Goal: Task Accomplishment & Management: Manage account settings

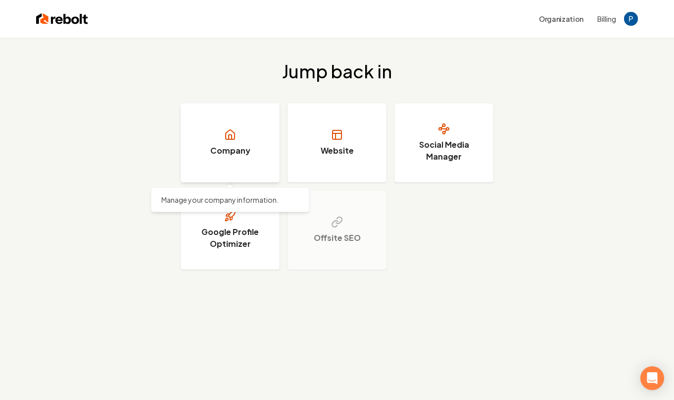
click at [269, 159] on link "Company" at bounding box center [230, 142] width 99 height 79
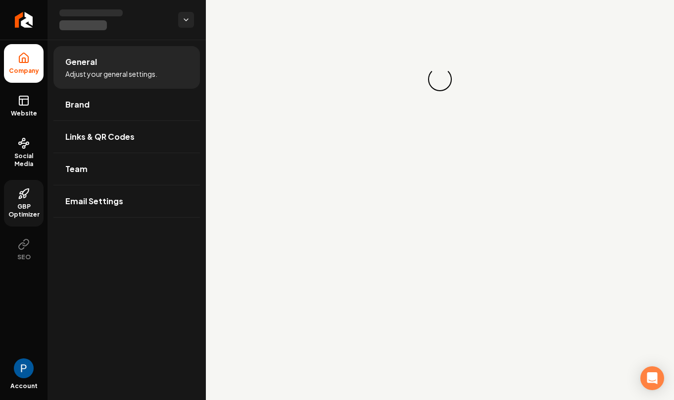
click at [32, 197] on link "GBP Optimizer" at bounding box center [24, 203] width 40 height 47
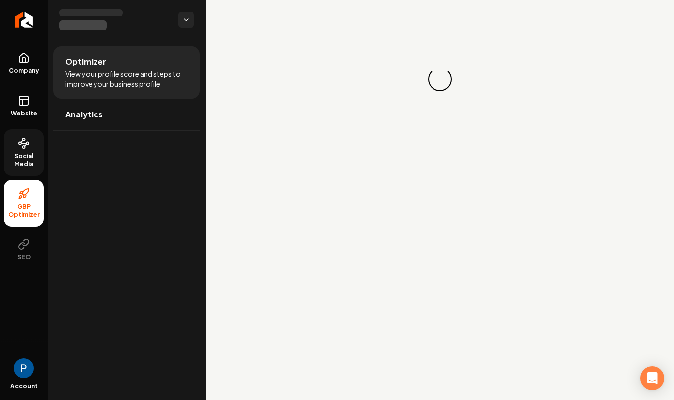
click at [26, 153] on span "Social Media" at bounding box center [24, 160] width 40 height 16
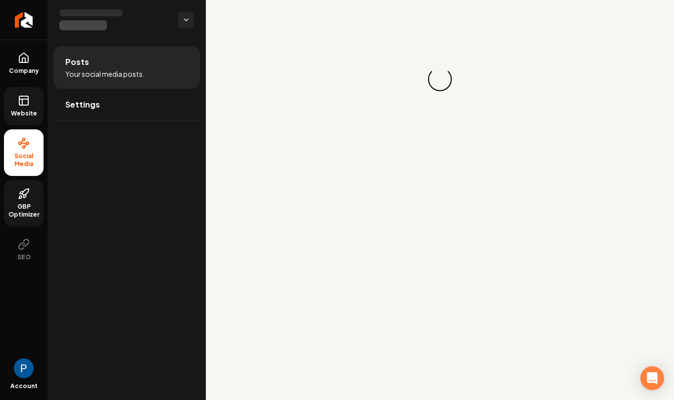
click at [34, 113] on span "Website" at bounding box center [24, 113] width 34 height 8
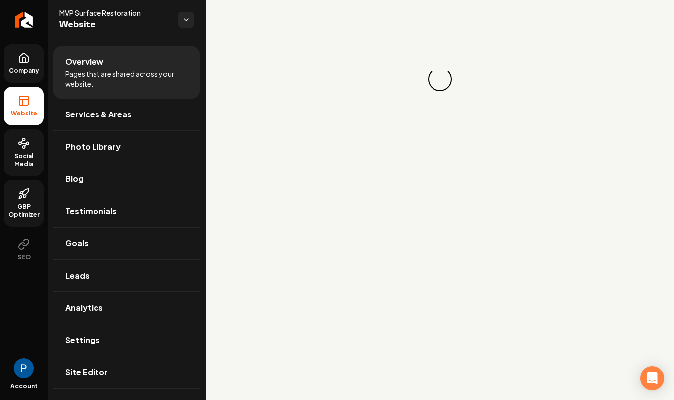
click at [38, 77] on link "Company" at bounding box center [24, 63] width 40 height 39
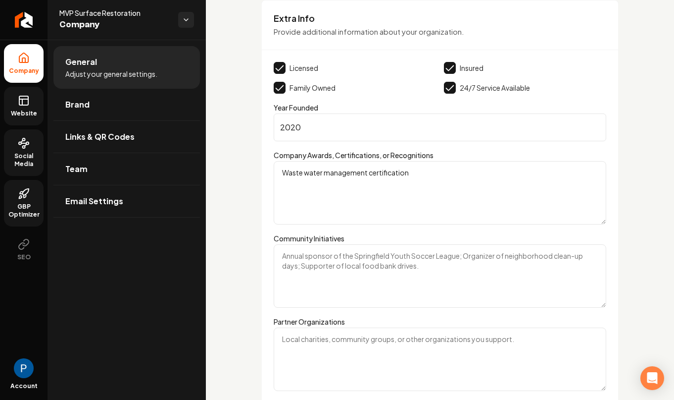
scroll to position [1631, 0]
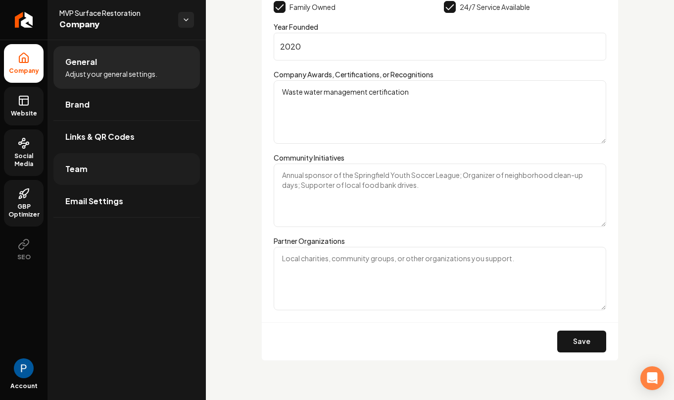
click at [85, 171] on span "Team" at bounding box center [76, 169] width 22 height 12
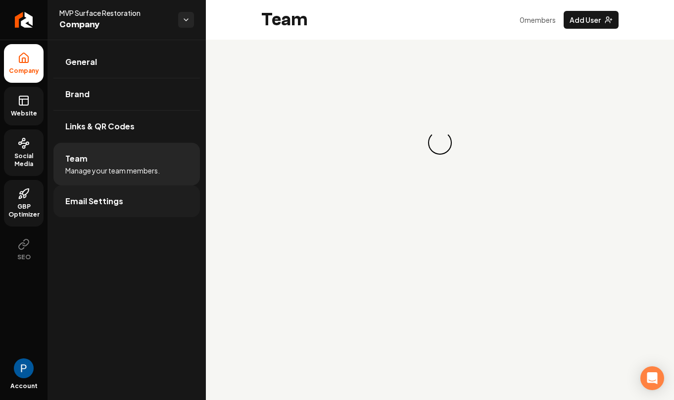
click at [99, 202] on span "Email Settings" at bounding box center [94, 201] width 58 height 12
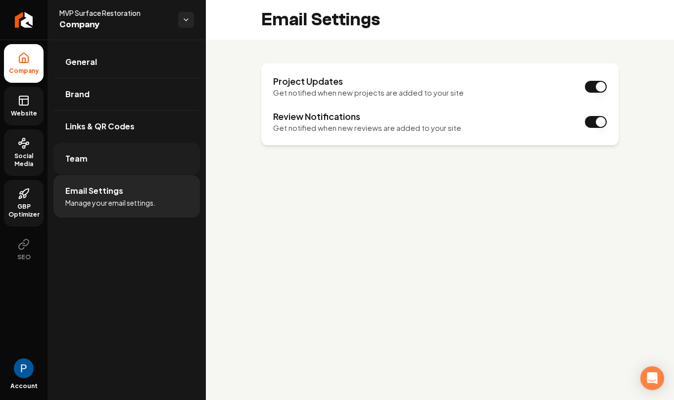
click at [122, 169] on link "Team" at bounding box center [126, 159] width 147 height 32
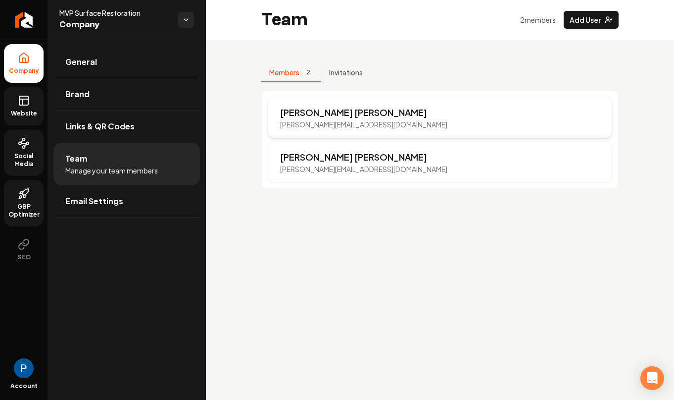
click at [302, 113] on p "[PERSON_NAME]" at bounding box center [363, 112] width 167 height 14
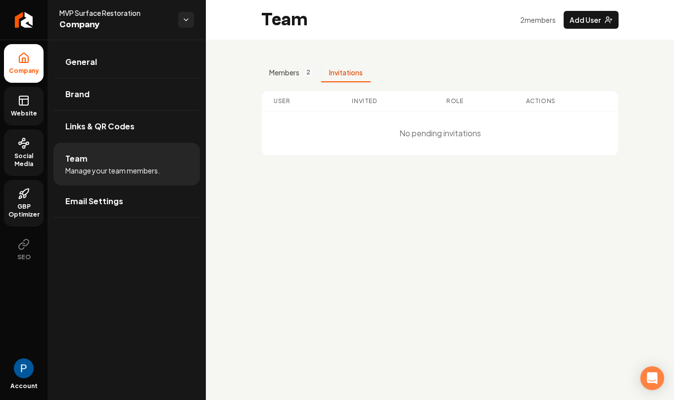
click at [353, 71] on button "Invitations" at bounding box center [346, 72] width 50 height 19
click at [110, 125] on span "Links & QR Codes" at bounding box center [99, 126] width 69 height 12
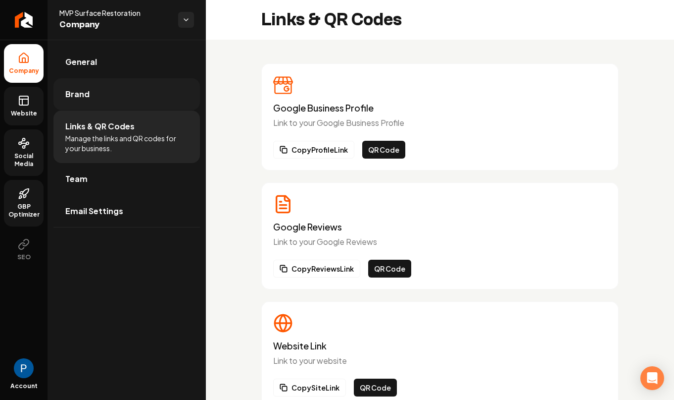
click at [109, 89] on link "Brand" at bounding box center [126, 94] width 147 height 32
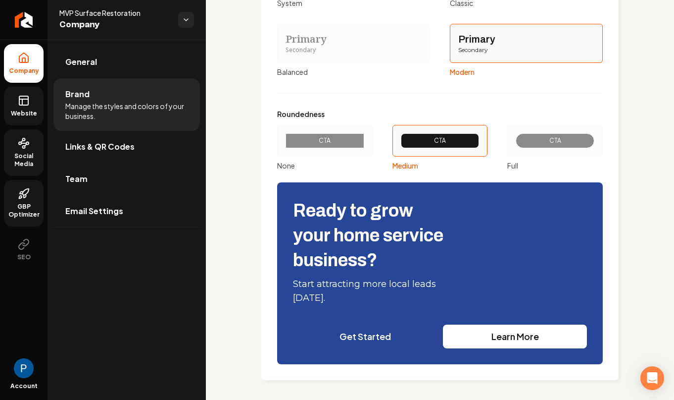
scroll to position [1145, 0]
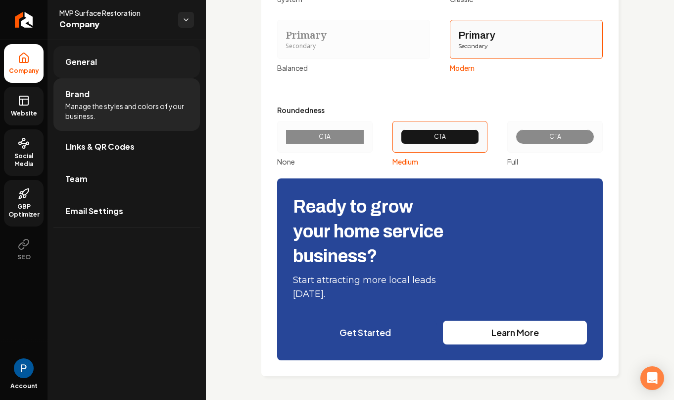
click at [94, 59] on span "General" at bounding box center [81, 62] width 32 height 12
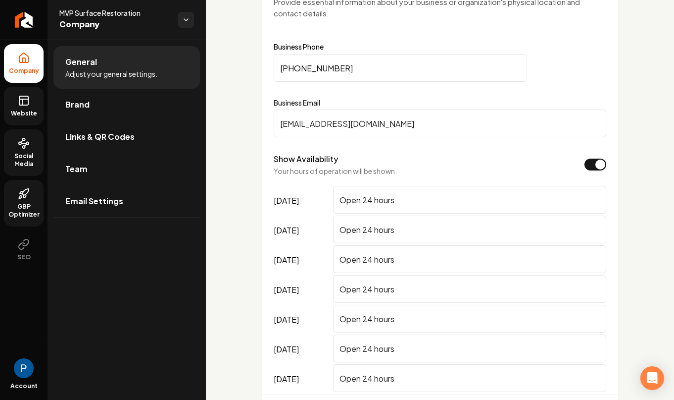
scroll to position [428, 0]
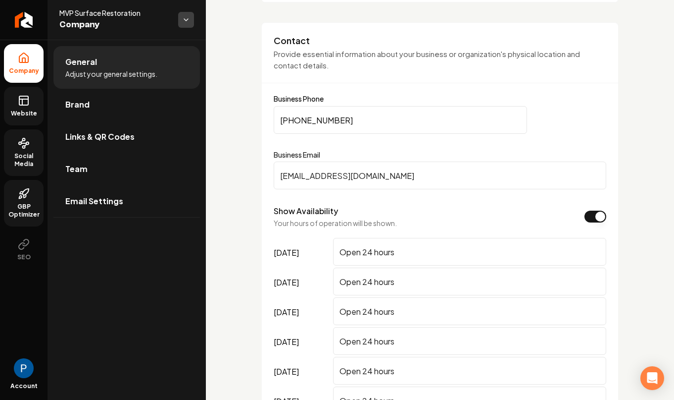
click at [187, 12] on html "Company Website Social Media GBP Optimizer SEO Account MVP Surface Restoration …" at bounding box center [337, 200] width 674 height 400
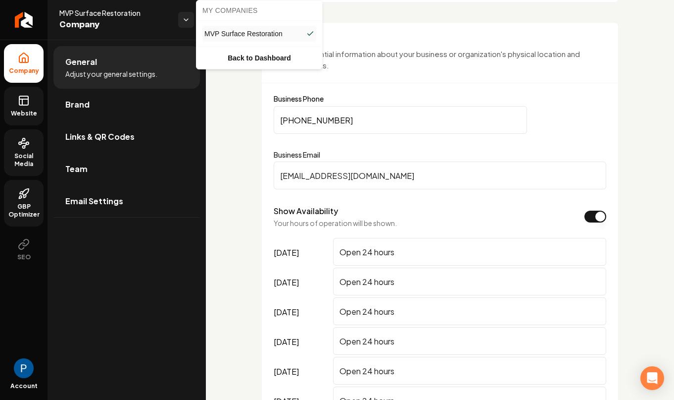
click at [96, 288] on html "Company Website Social Media GBP Optimizer SEO Account MVP Surface Restoration …" at bounding box center [337, 200] width 674 height 400
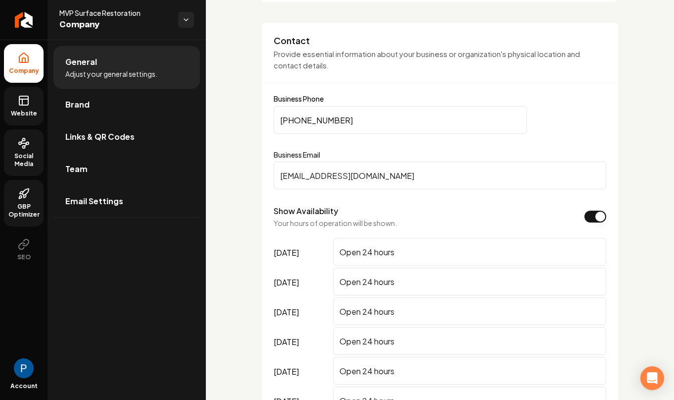
click at [29, 162] on span "Social Media" at bounding box center [24, 160] width 40 height 16
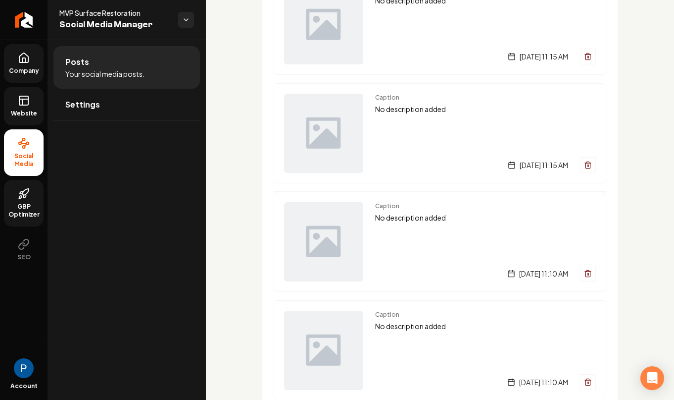
scroll to position [936, 0]
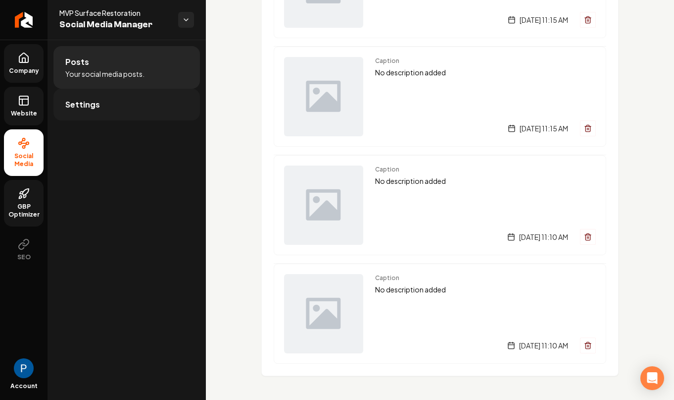
click at [118, 103] on link "Settings" at bounding box center [126, 105] width 147 height 32
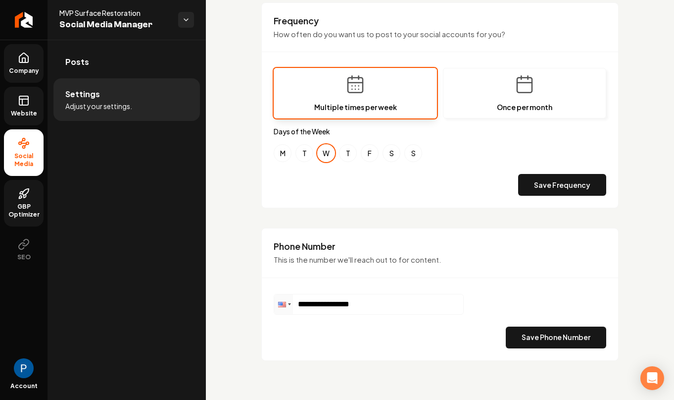
scroll to position [317, 0]
click at [377, 303] on input "**********" at bounding box center [368, 304] width 189 height 20
type input "**********"
click at [588, 335] on button "Save Phone Number" at bounding box center [556, 337] width 101 height 22
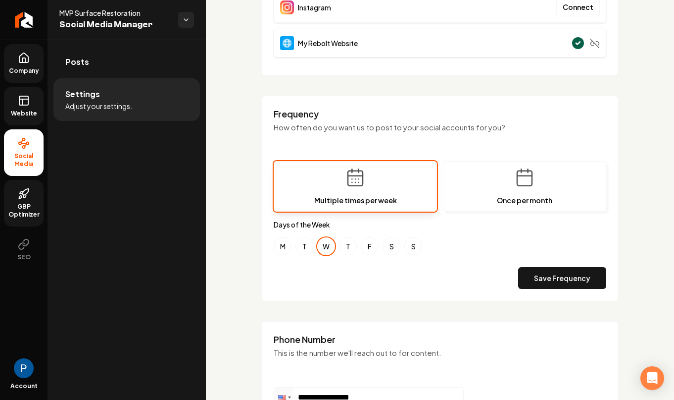
scroll to position [0, 0]
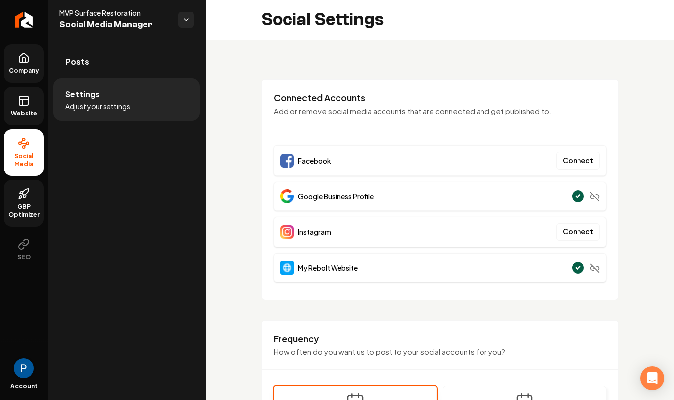
click at [25, 360] on img "Open user button" at bounding box center [24, 368] width 20 height 20
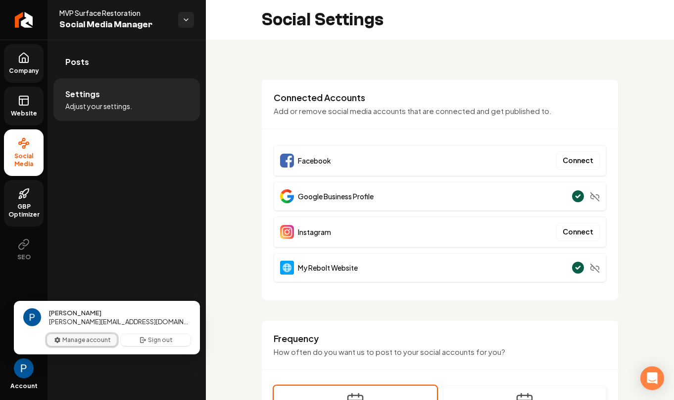
click at [97, 339] on button "Manage account" at bounding box center [82, 340] width 70 height 12
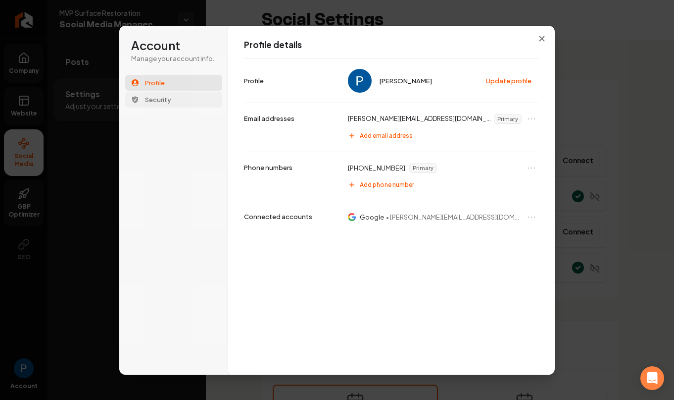
click at [169, 101] on span "Security" at bounding box center [158, 99] width 26 height 9
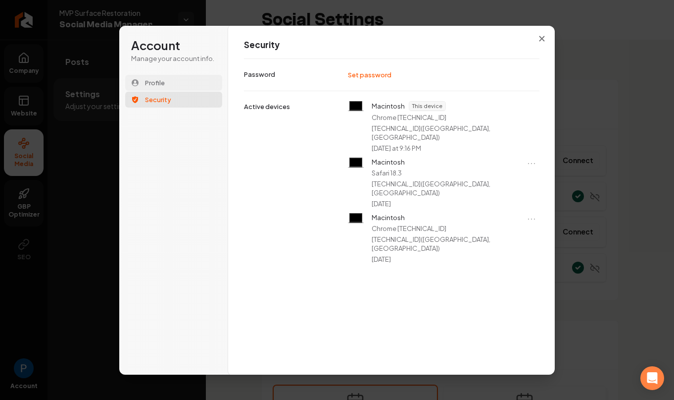
click at [175, 85] on button "Profile" at bounding box center [173, 83] width 97 height 16
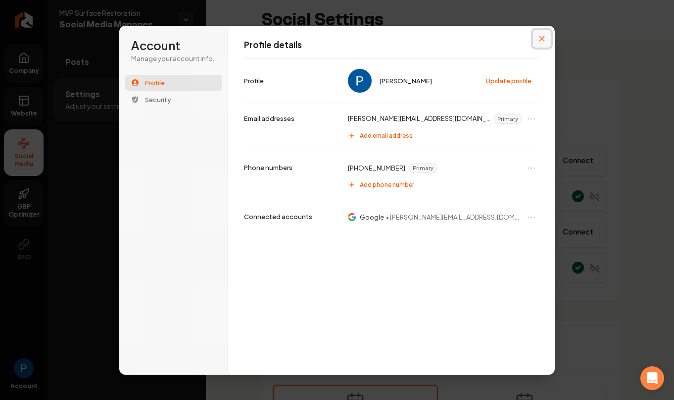
click at [543, 31] on button "Close modal" at bounding box center [542, 39] width 18 height 18
